Goal: Task Accomplishment & Management: Manage account settings

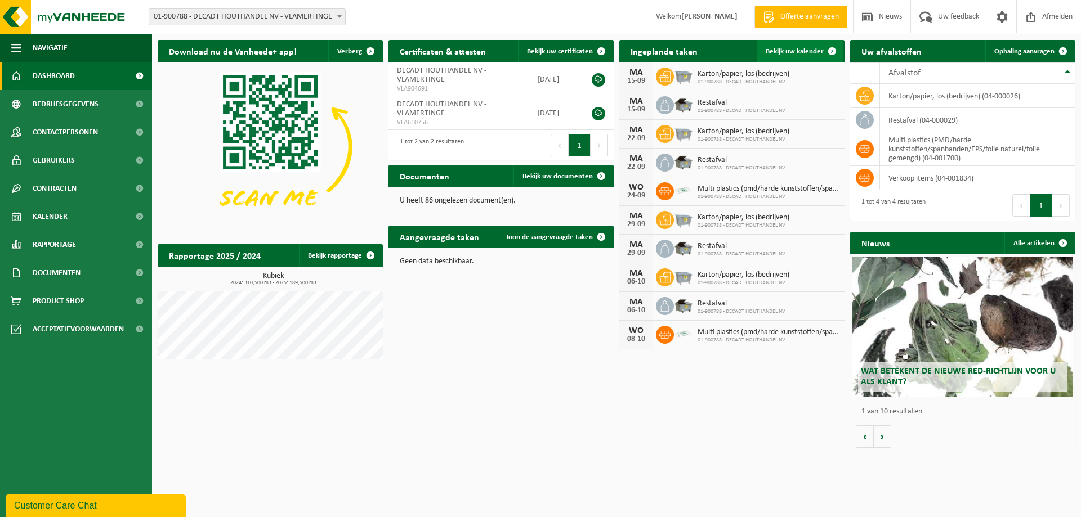
click at [802, 51] on span "Bekijk uw kalender" at bounding box center [795, 51] width 58 height 7
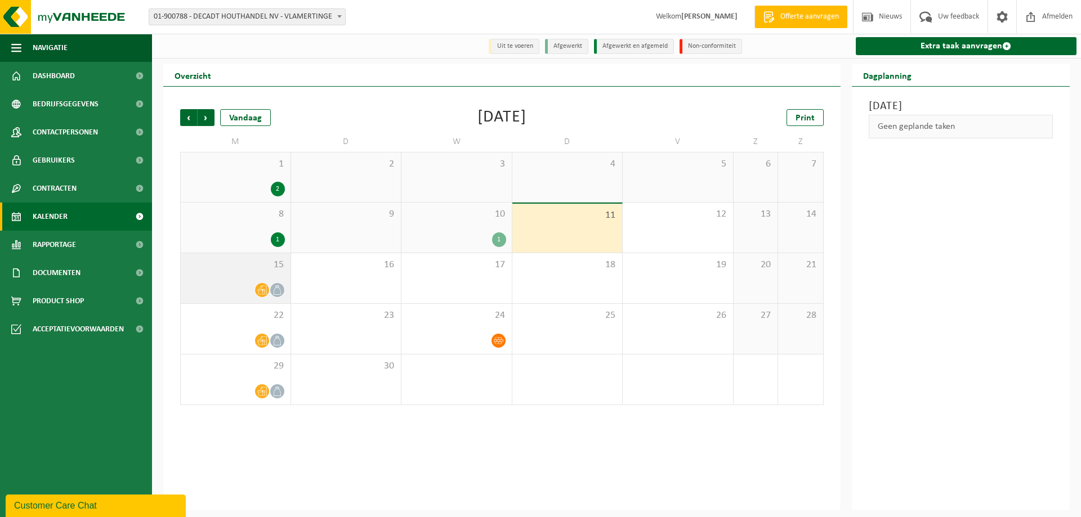
click at [224, 273] on div "15" at bounding box center [236, 278] width 110 height 50
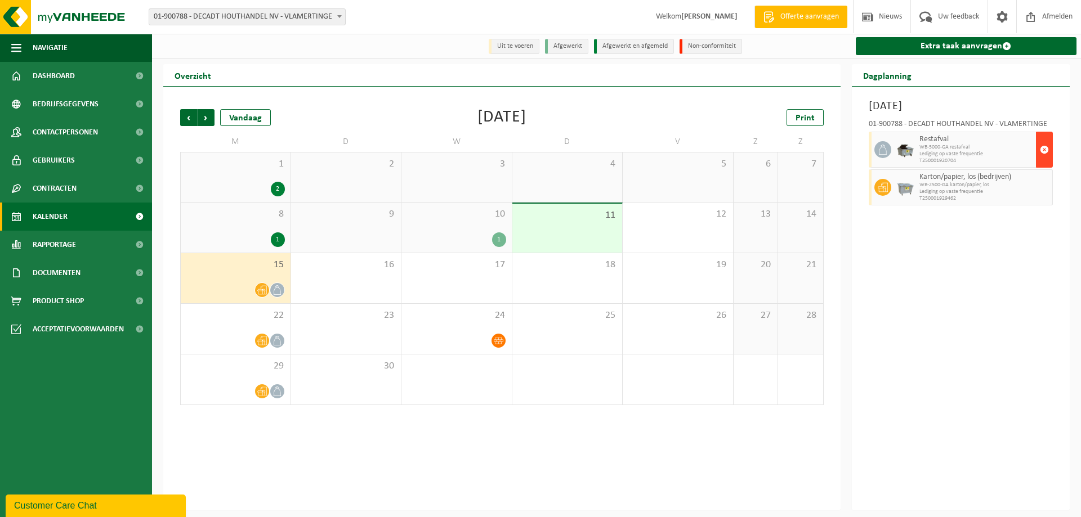
click at [1046, 151] on span "button" at bounding box center [1044, 150] width 9 height 23
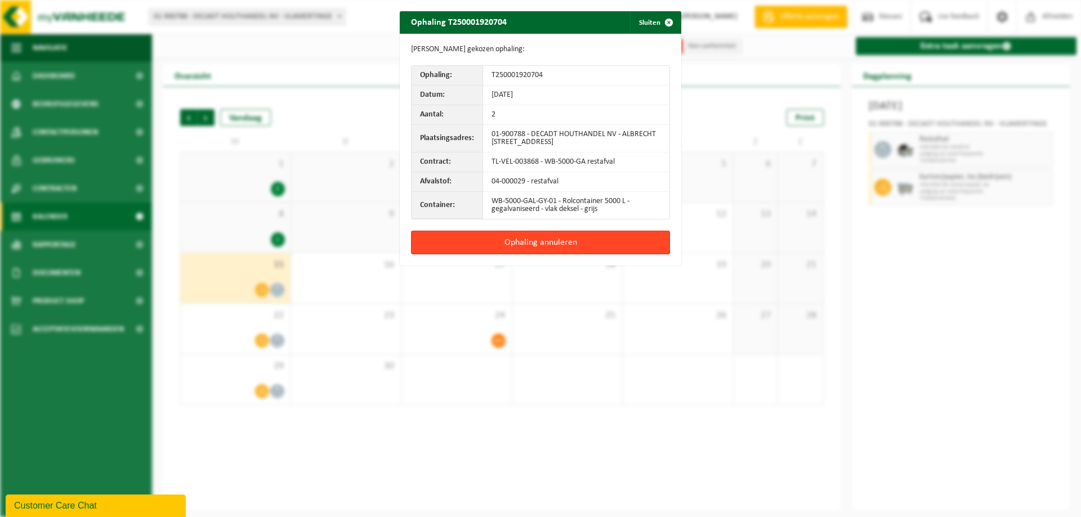
click at [544, 240] on button "Ophaling annuleren" at bounding box center [540, 243] width 259 height 24
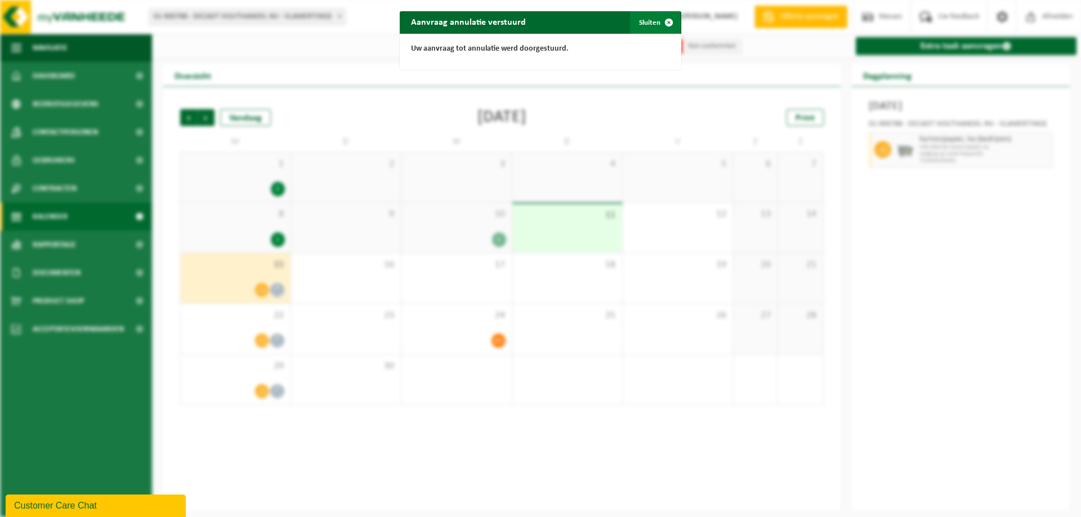
click at [645, 24] on button "Sluiten" at bounding box center [655, 22] width 50 height 23
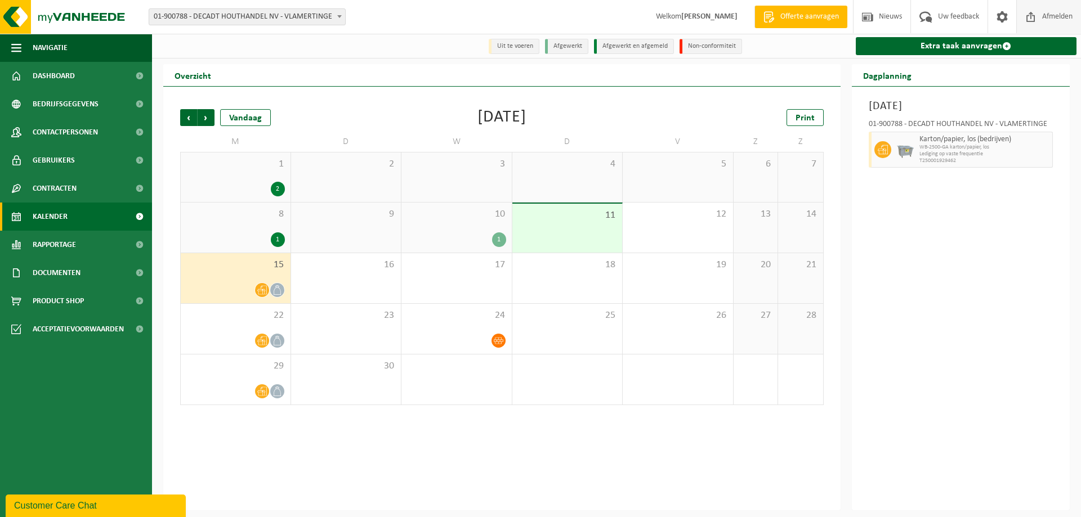
click at [1060, 13] on span "Afmelden" at bounding box center [1057, 16] width 36 height 33
